Goal: Transaction & Acquisition: Purchase product/service

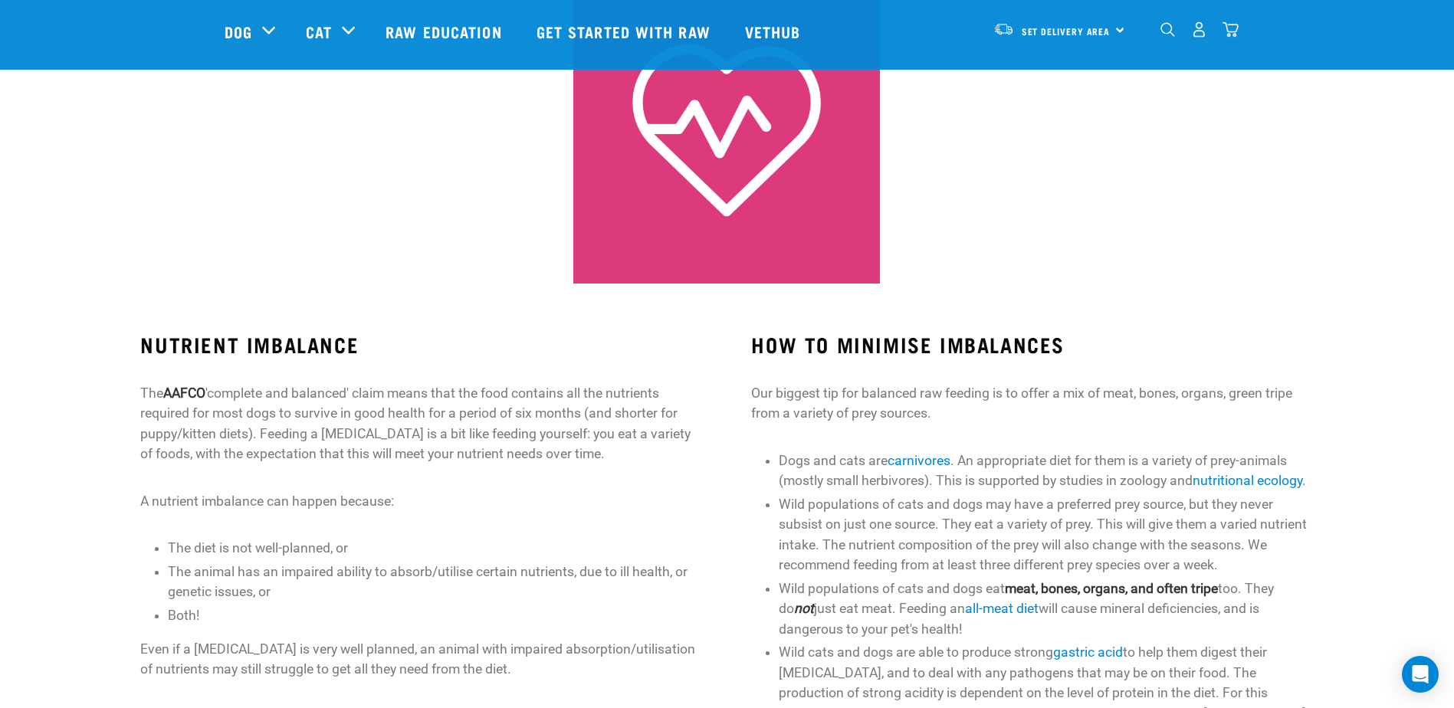
scroll to position [230, 0]
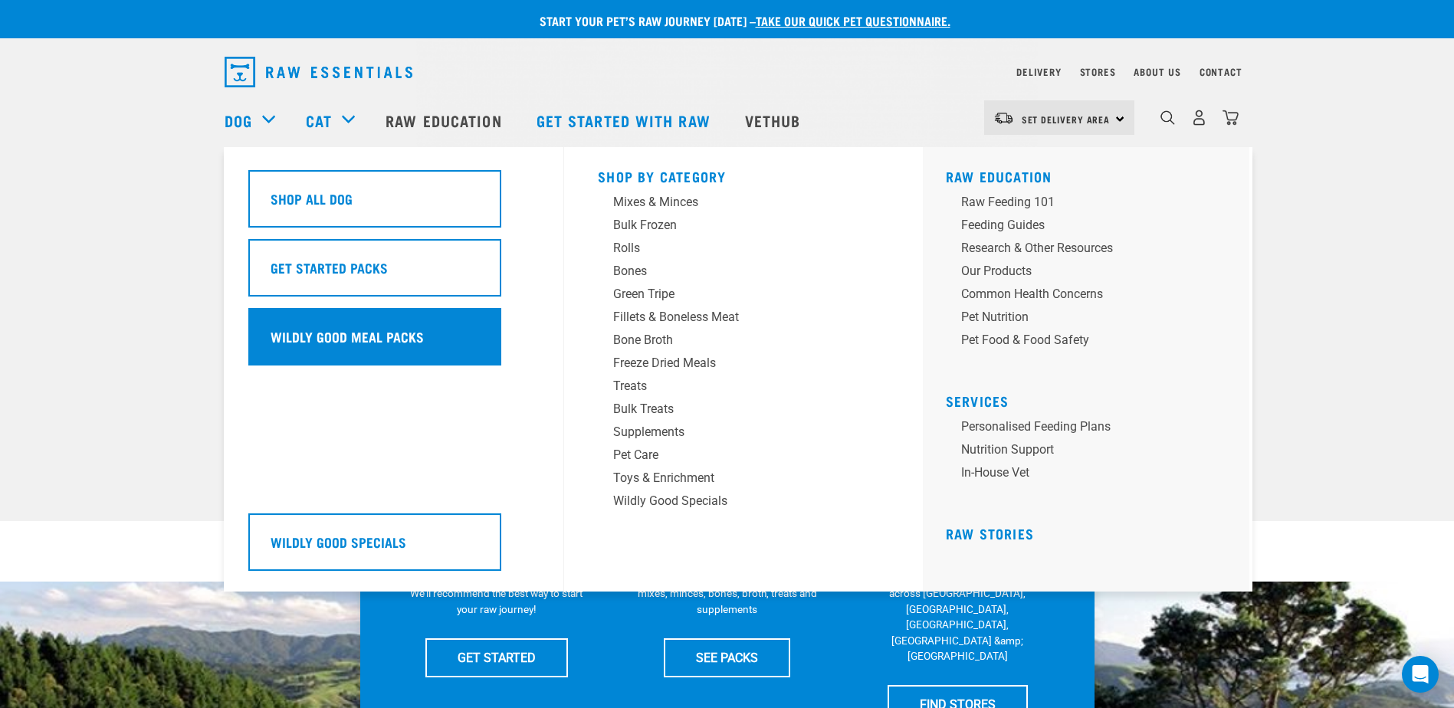
click at [436, 343] on div "Wildly Good Meal Packs" at bounding box center [374, 336] width 253 height 57
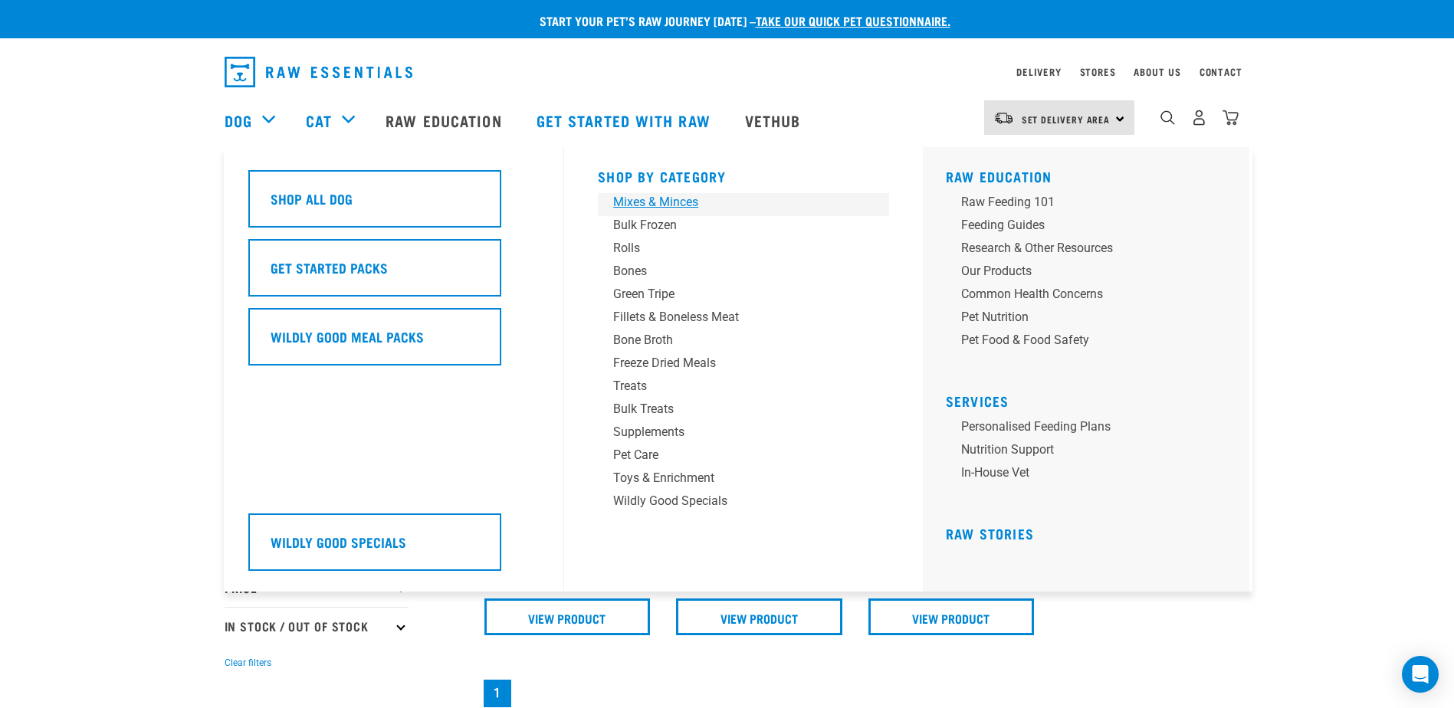
click at [660, 205] on div "Mixes & Minces" at bounding box center [732, 202] width 239 height 18
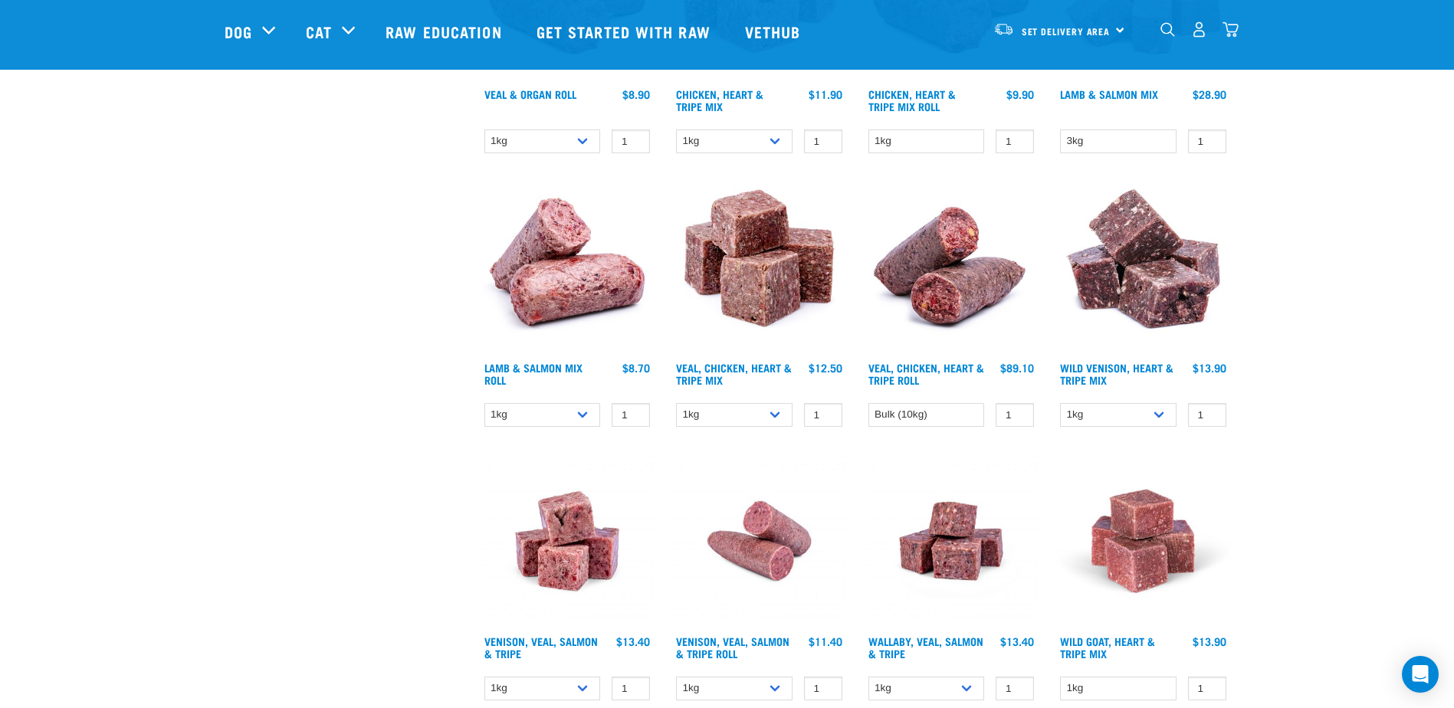
scroll to position [1226, 0]
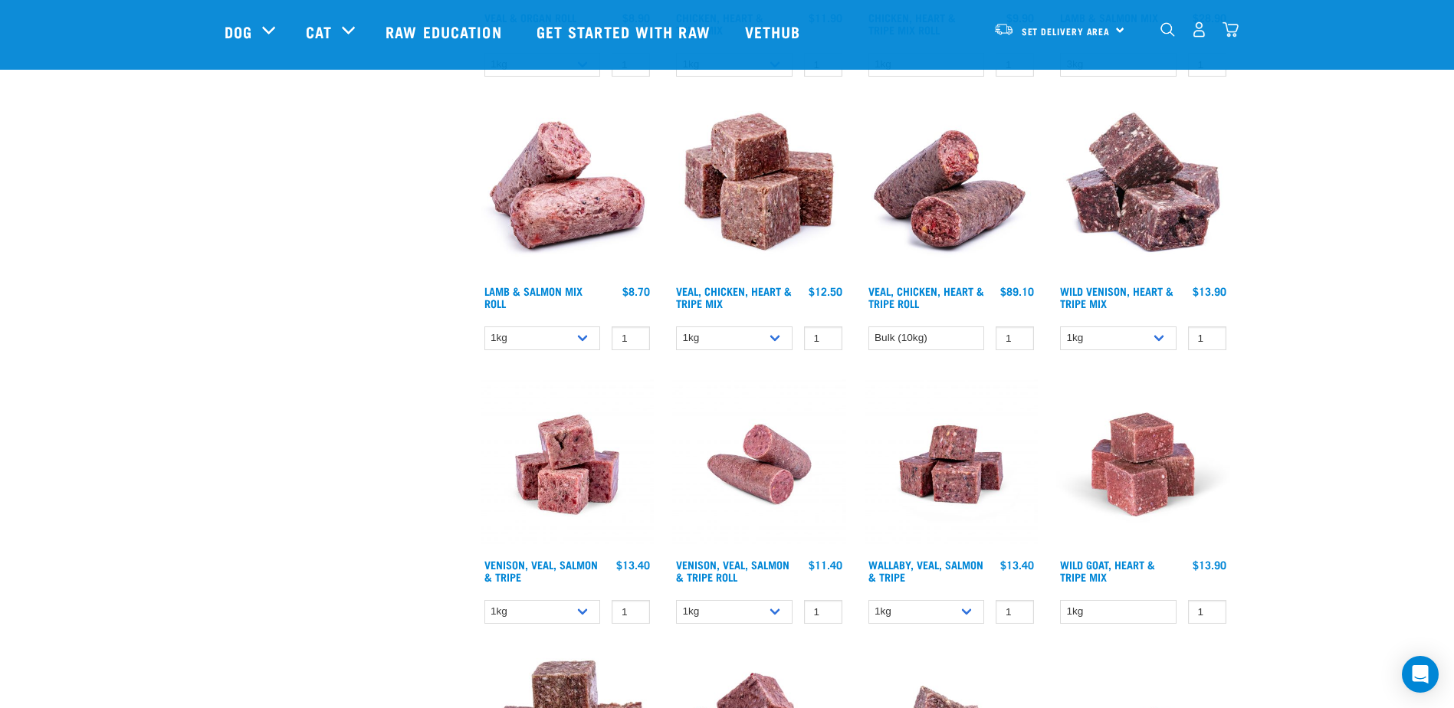
click at [1156, 191] on img at bounding box center [1143, 191] width 174 height 174
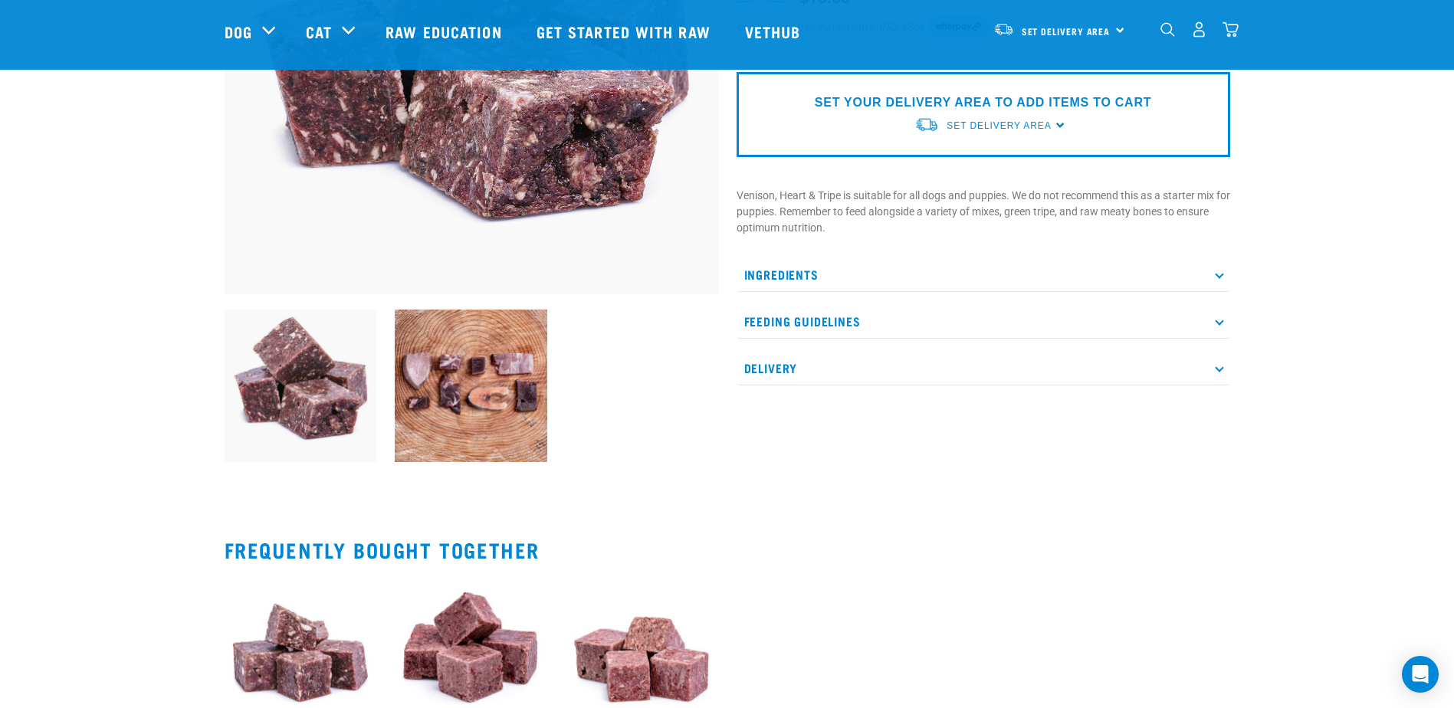
scroll to position [307, 0]
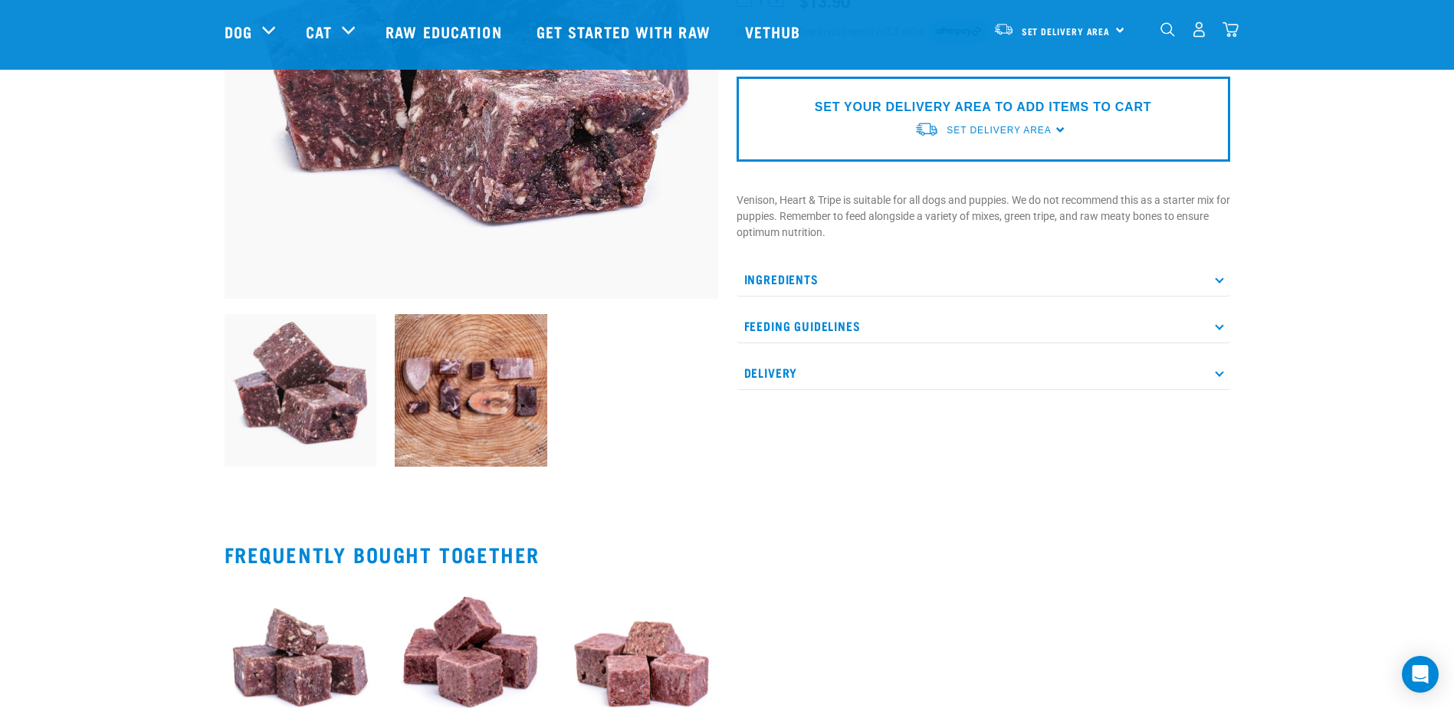
click at [865, 275] on p "Ingredients" at bounding box center [983, 279] width 494 height 34
